Goal: Find specific page/section: Find specific page/section

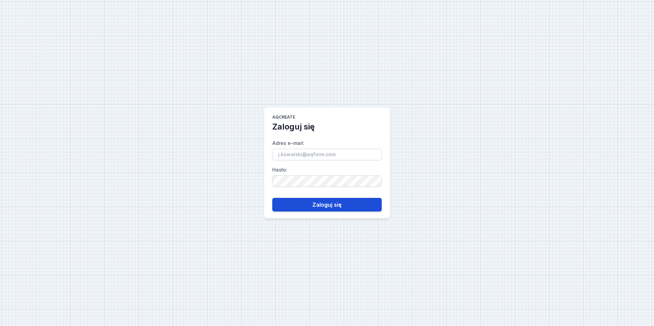
type input "[EMAIL_ADDRESS][PERSON_NAME][DOMAIN_NAME]"
click at [328, 205] on button "Zaloguj się" at bounding box center [326, 205] width 109 height 14
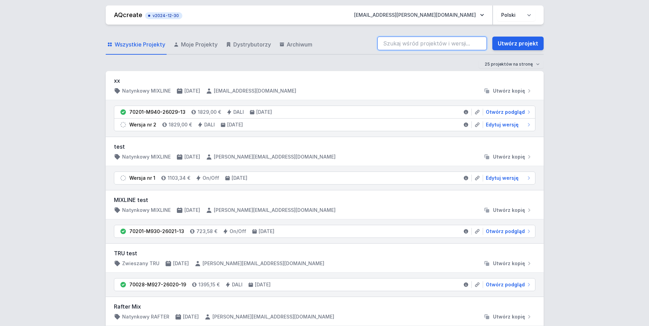
click at [443, 43] on input "search" at bounding box center [431, 44] width 109 height 14
click at [439, 40] on input "70201-m930" at bounding box center [431, 44] width 109 height 14
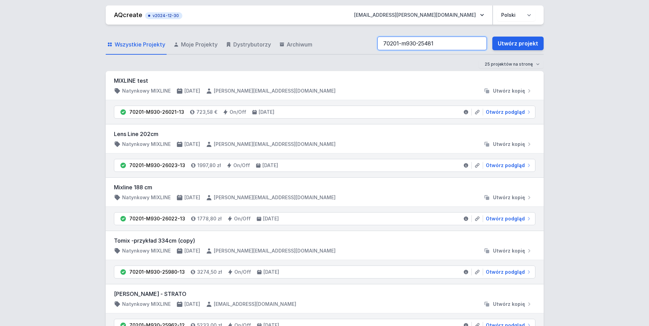
type input "70201-m930-25481"
click at [443, 41] on input "70201-m930-25481" at bounding box center [431, 44] width 109 height 14
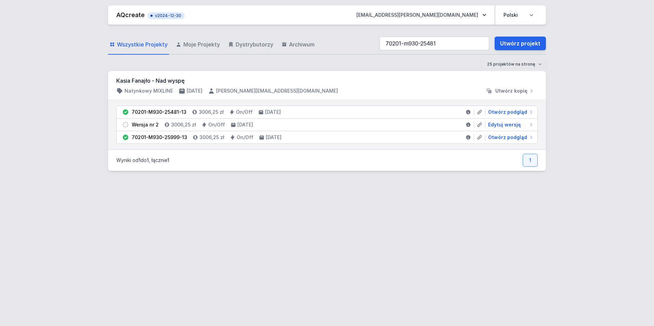
click at [594, 50] on div "AQcreate v2024-12-30 [EMAIL_ADDRESS][PERSON_NAME][DOMAIN_NAME] Polski English W…" at bounding box center [327, 163] width 654 height 326
click at [510, 111] on span "Otwórz podgląd" at bounding box center [507, 112] width 39 height 7
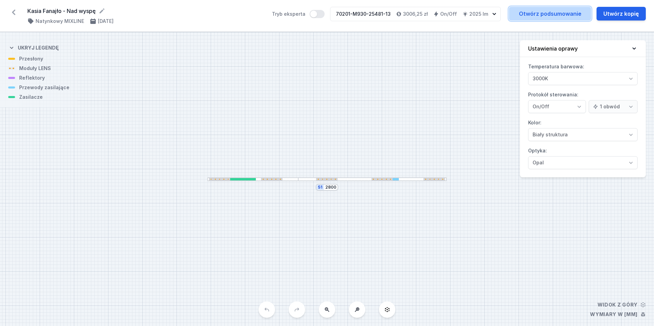
click at [527, 18] on link "Otwórz podsumowanie" at bounding box center [550, 14] width 82 height 14
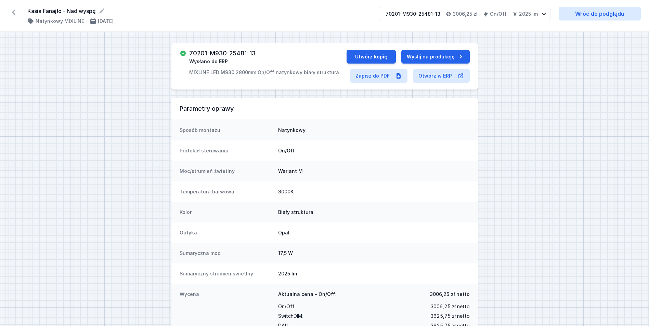
click at [250, 54] on h3 "70201-M930-25481-13" at bounding box center [222, 53] width 66 height 7
click at [251, 54] on h3 "70201-M930-25481-13" at bounding box center [222, 53] width 66 height 7
copy h3 "70201-M930-25481-13"
